Goal: Information Seeking & Learning: Compare options

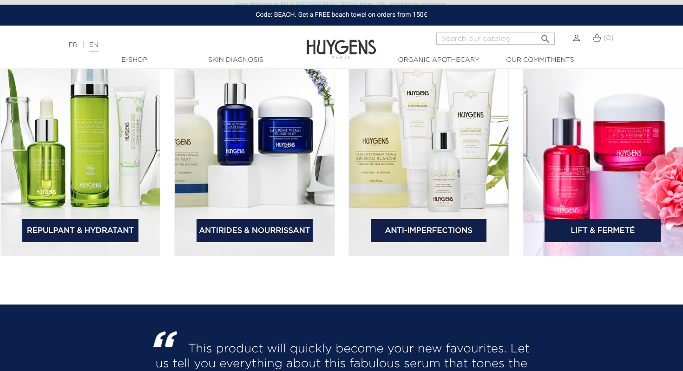
scroll to position [1460, 0]
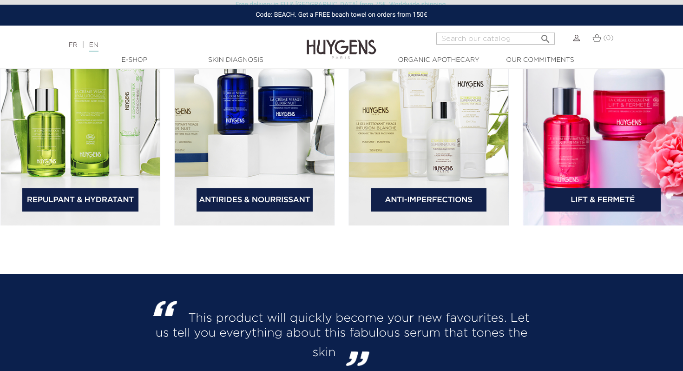
click at [586, 202] on link "Lift & Fermeté" at bounding box center [603, 199] width 116 height 23
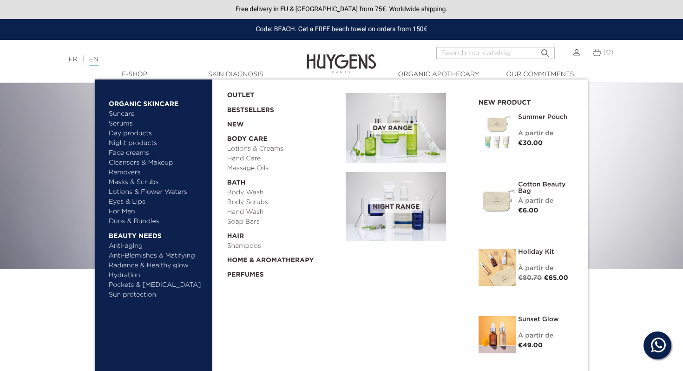
click at [118, 153] on link "Face creams" at bounding box center [157, 153] width 97 height 10
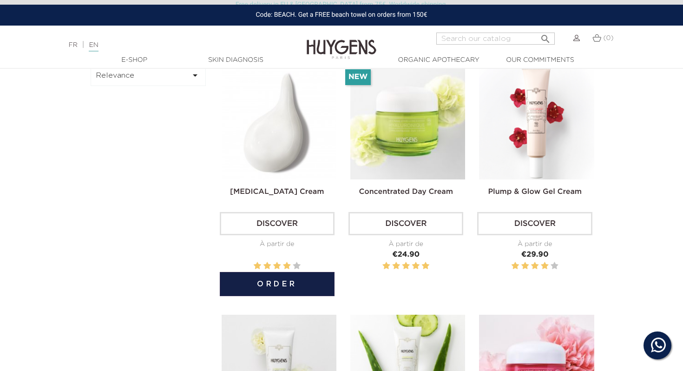
scroll to position [316, 0]
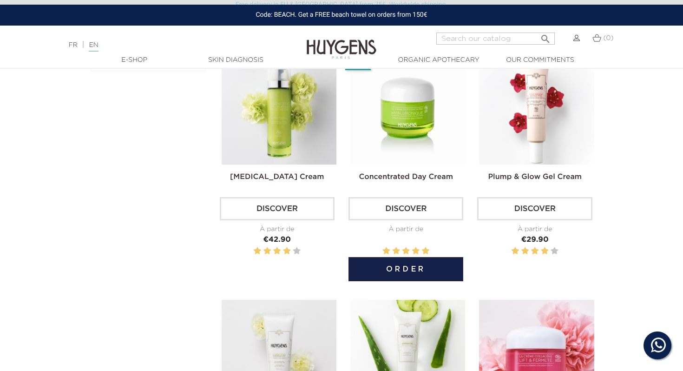
click at [373, 131] on img at bounding box center [407, 107] width 115 height 115
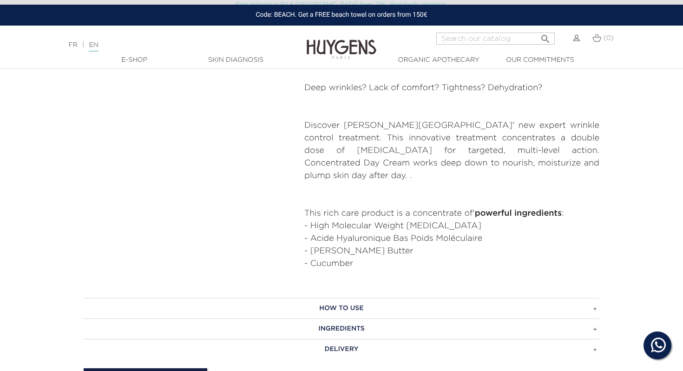
scroll to position [435, 0]
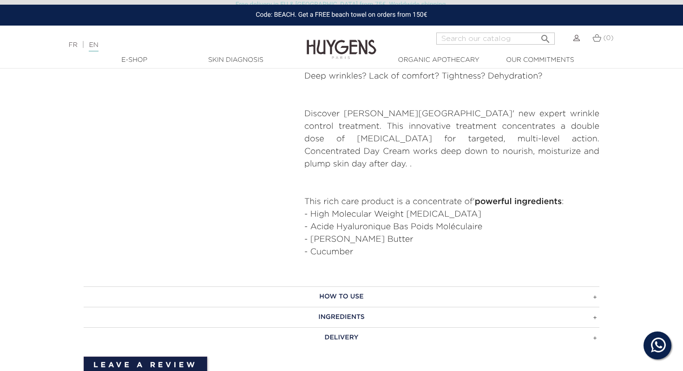
click at [473, 307] on h3 "Ingredients" at bounding box center [342, 317] width 516 height 20
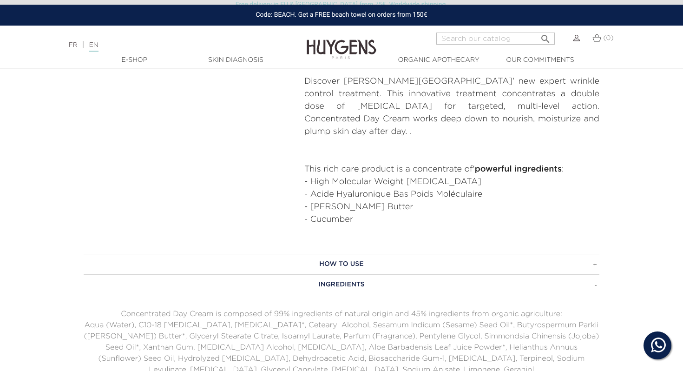
scroll to position [467, 0]
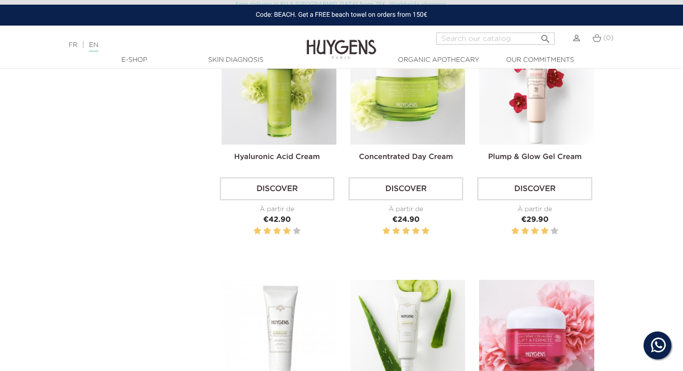
scroll to position [335, 0]
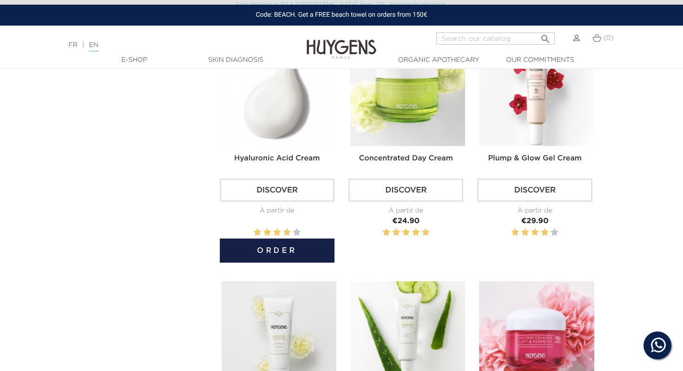
click at [250, 115] on img at bounding box center [279, 88] width 115 height 115
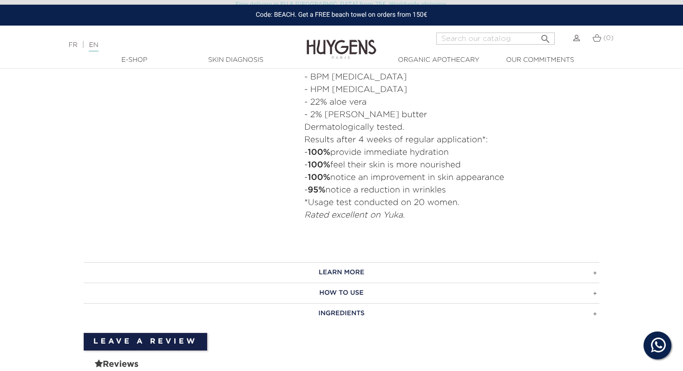
scroll to position [450, 0]
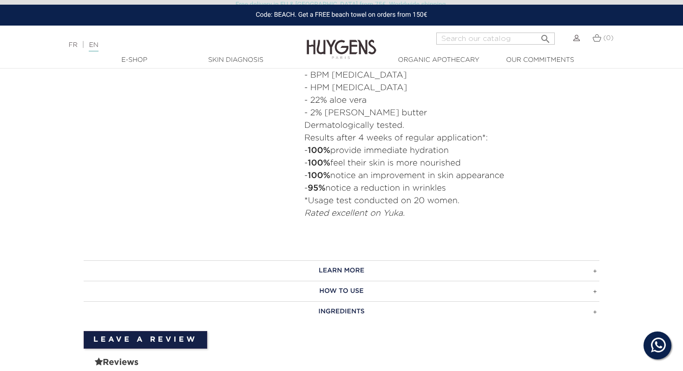
click at [336, 307] on h3 "INGREDIENTS" at bounding box center [342, 311] width 516 height 20
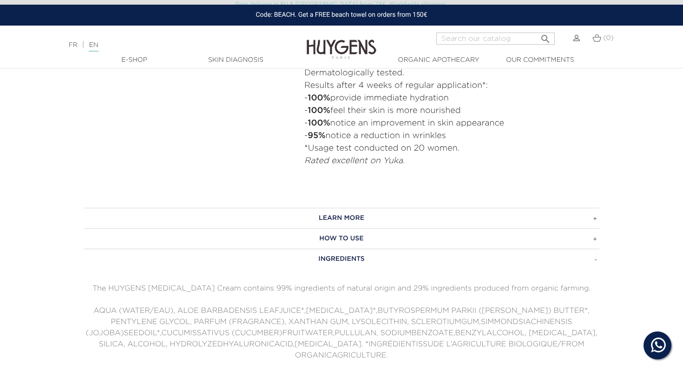
scroll to position [503, 0]
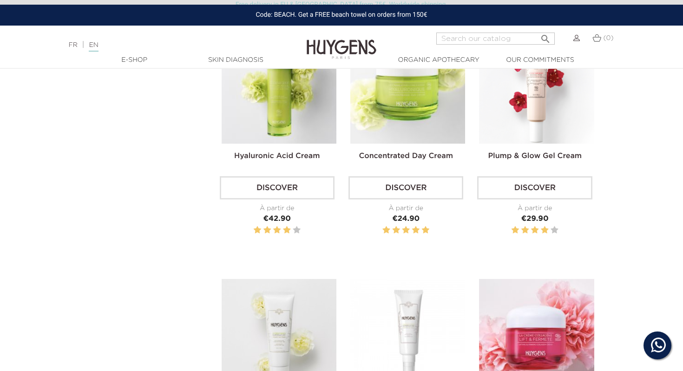
scroll to position [322, 0]
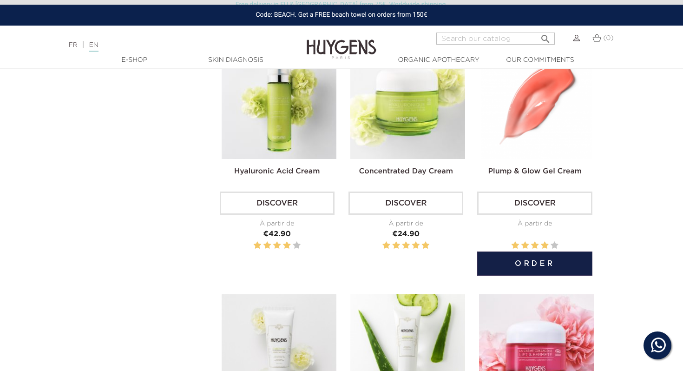
click at [522, 130] on img at bounding box center [536, 101] width 115 height 115
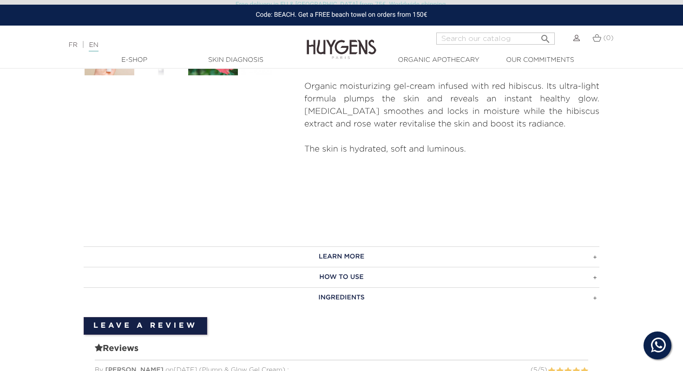
scroll to position [370, 0]
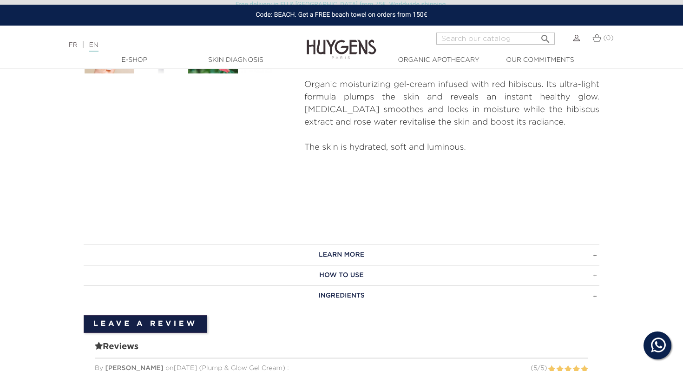
click at [551, 306] on div at bounding box center [342, 310] width 516 height 9
click at [556, 285] on h3 "INGREDIENTS" at bounding box center [342, 295] width 516 height 20
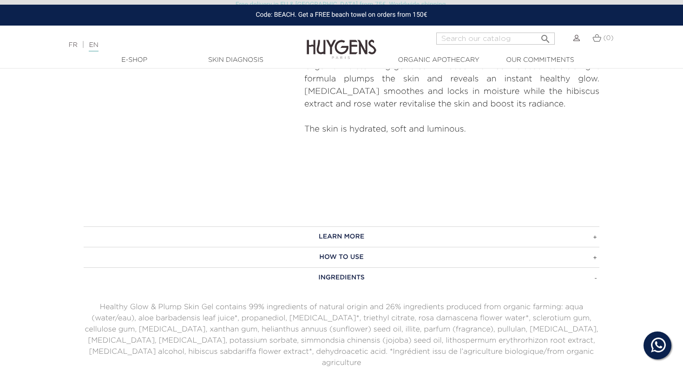
scroll to position [389, 0]
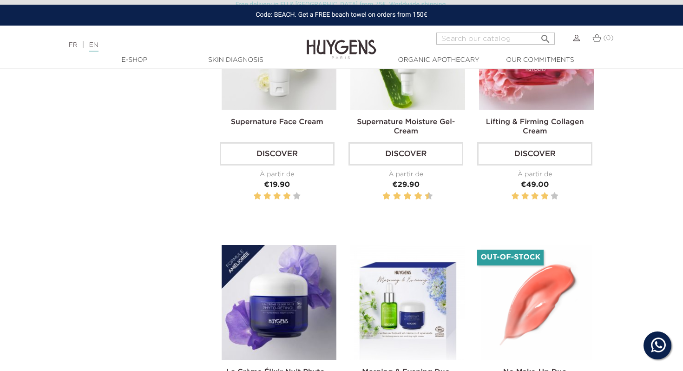
scroll to position [620, 0]
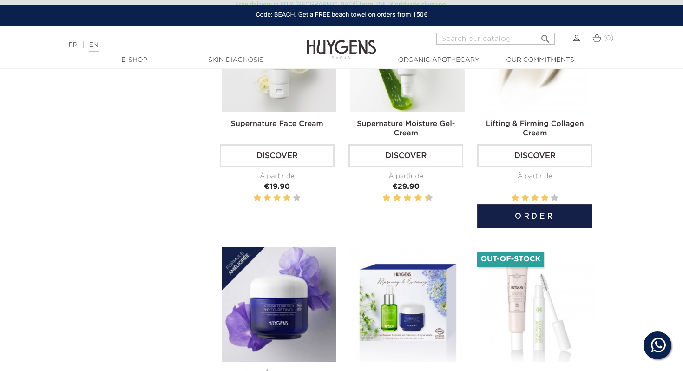
click at [508, 117] on div "Lifting & Firming Collagen Cream Discover À partir de Price €49.00" at bounding box center [534, 109] width 115 height 227
click at [512, 125] on link "Lifting & Firming Collagen Cream" at bounding box center [535, 128] width 98 height 17
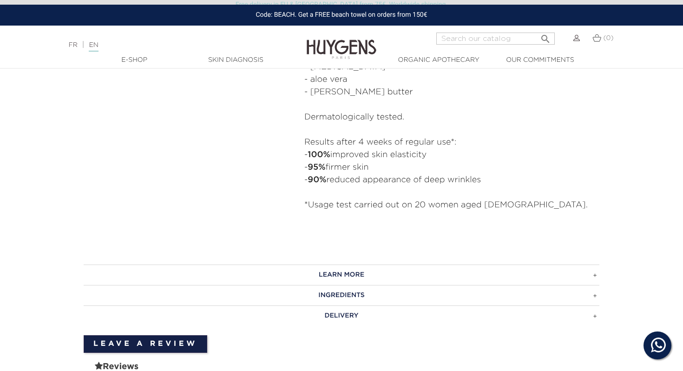
scroll to position [498, 0]
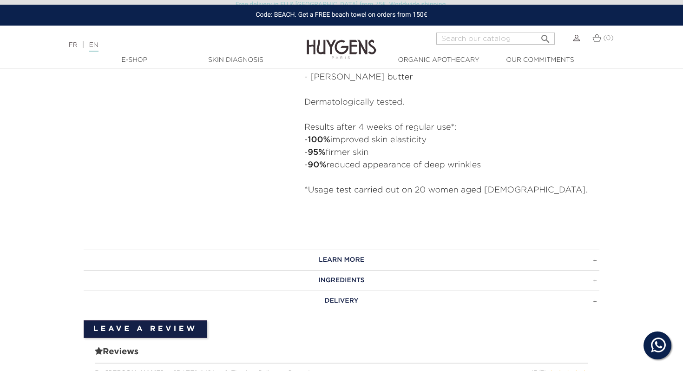
click at [462, 282] on h3 "INGREDIENTS" at bounding box center [342, 280] width 516 height 20
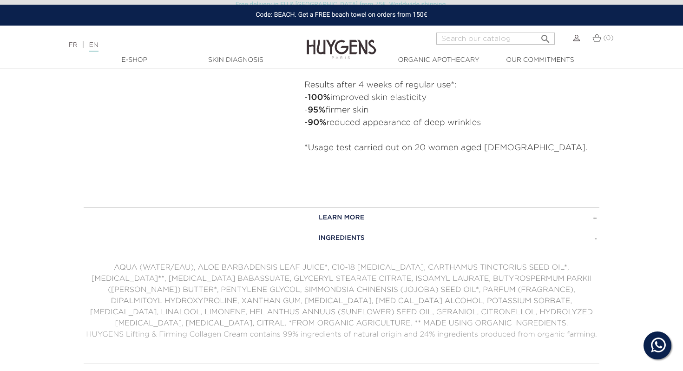
scroll to position [541, 0]
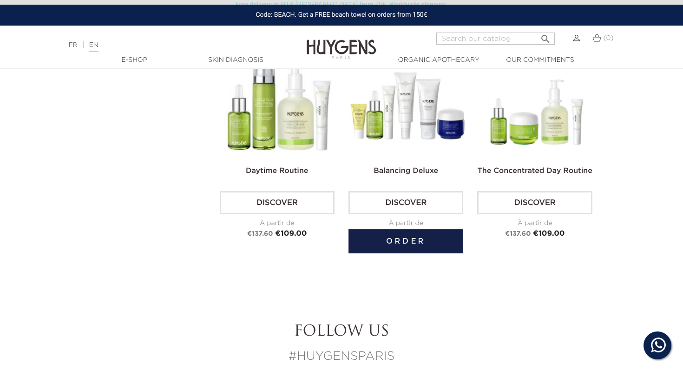
scroll to position [1593, 0]
